Goal: Navigation & Orientation: Find specific page/section

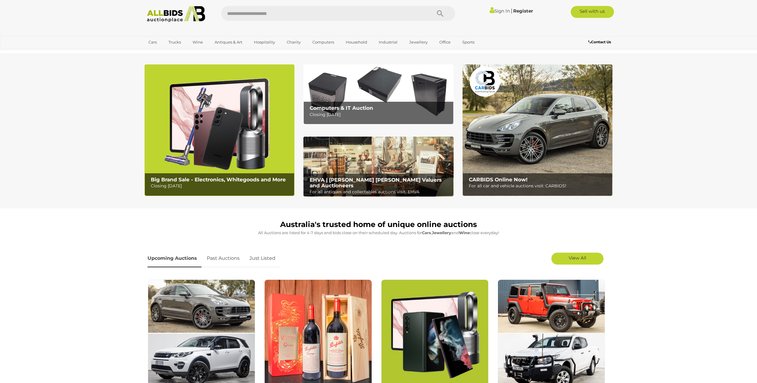
click at [414, 42] on link "Jewellery" at bounding box center [418, 42] width 26 height 10
click at [0, 0] on link "Earrings" at bounding box center [0, 0] width 0 height 0
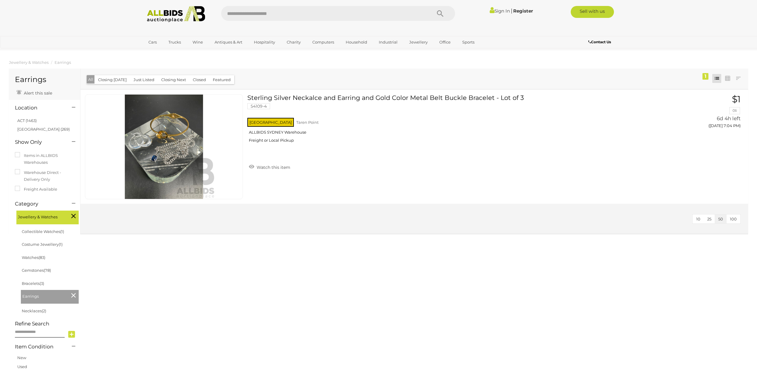
click at [32, 311] on link "Necklaces (2)" at bounding box center [34, 310] width 24 height 5
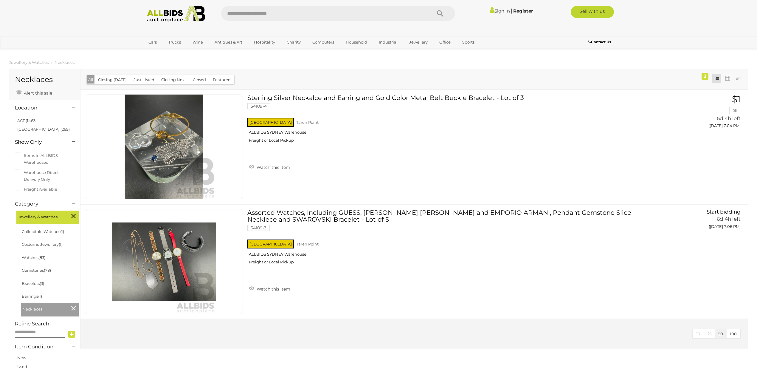
click at [30, 297] on link "Earrings (1)" at bounding box center [32, 296] width 20 height 5
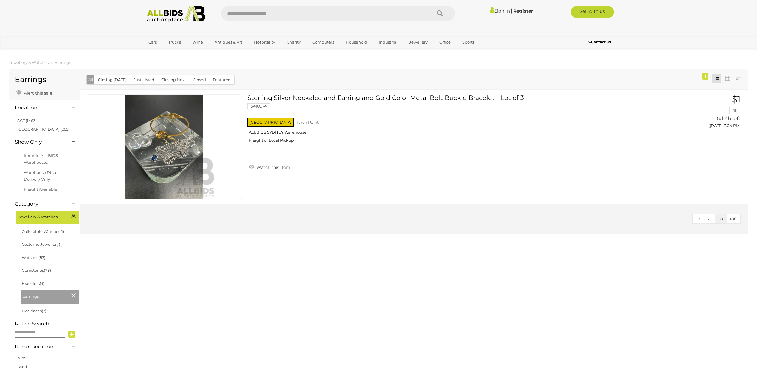
click at [30, 270] on link "Gemstones (78)" at bounding box center [36, 270] width 29 height 5
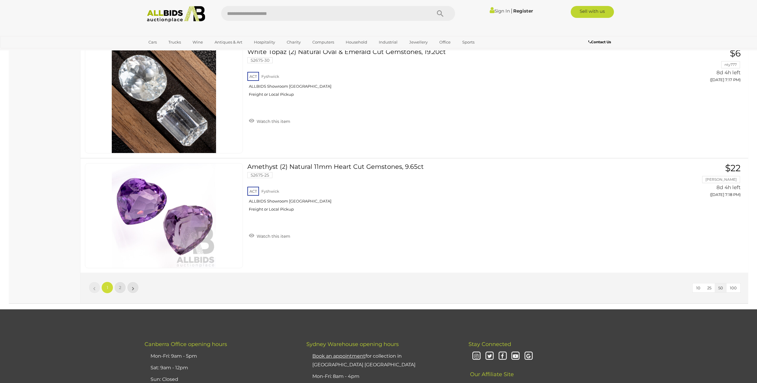
scroll to position [5575, 0]
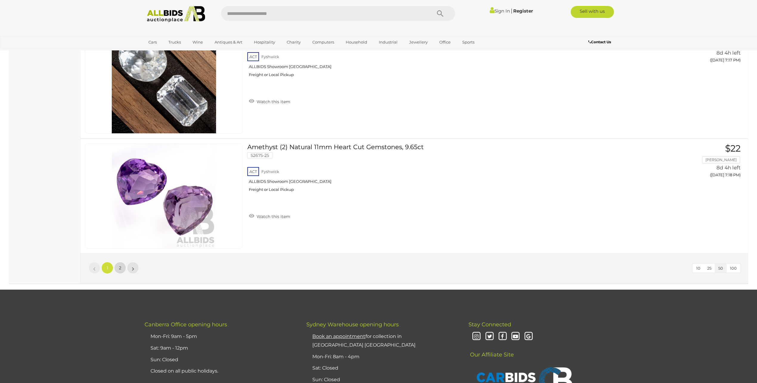
click at [123, 262] on link "2" at bounding box center [120, 268] width 12 height 12
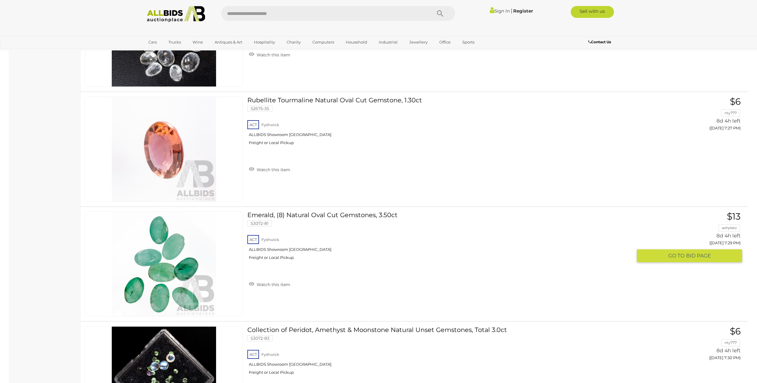
scroll to position [1014, 0]
